Goal: Check status

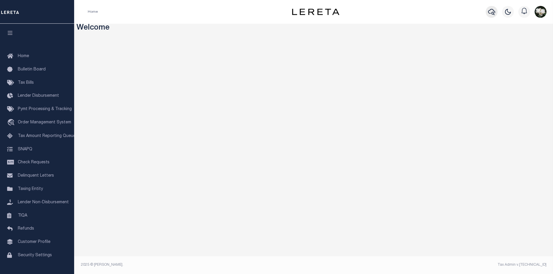
click at [489, 15] on icon "button" at bounding box center [491, 11] width 7 height 7
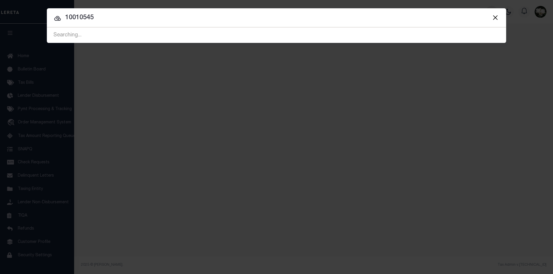
type input "10010545"
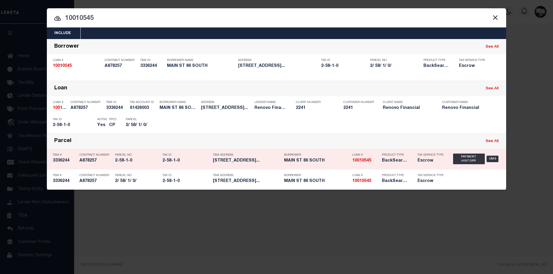
click at [291, 163] on h5 "MAIN ST 86 SOUTH" at bounding box center [316, 161] width 65 height 5
